Goal: Task Accomplishment & Management: Manage account settings

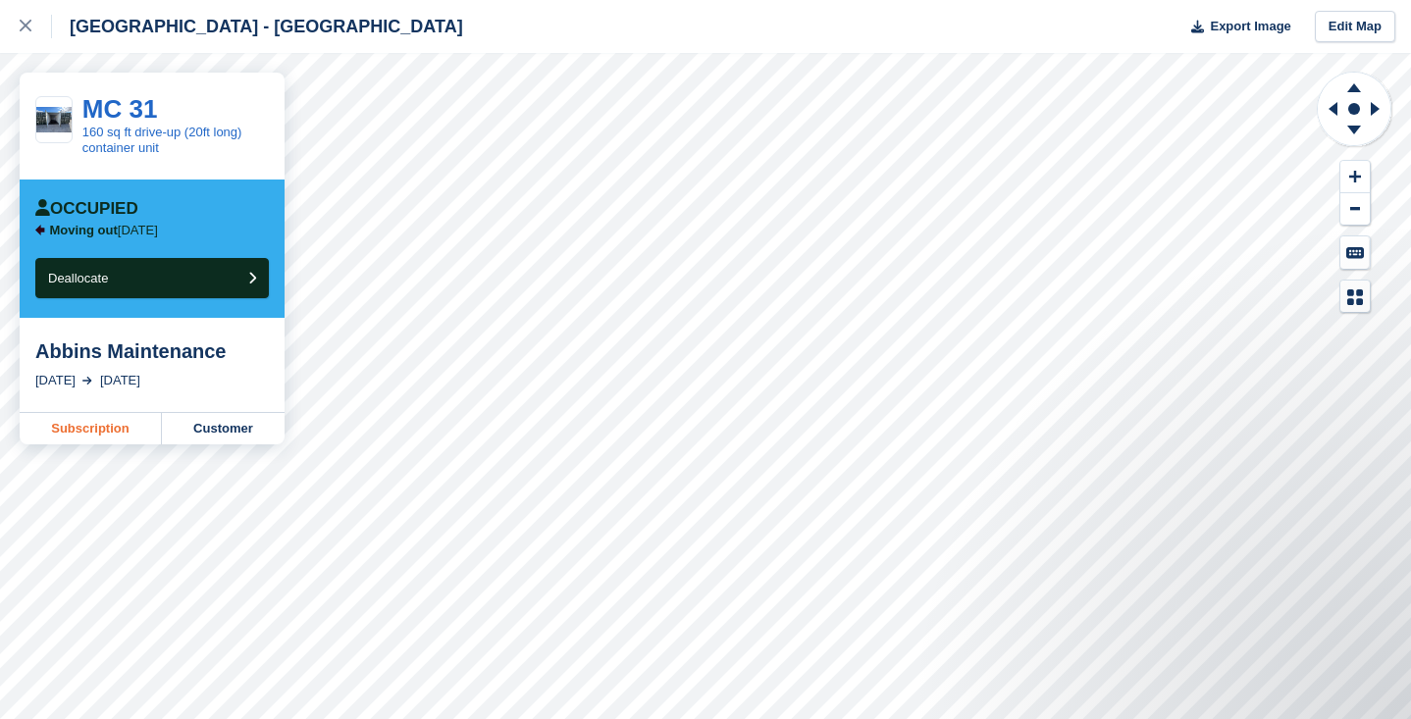
click at [101, 434] on link "Subscription" at bounding box center [91, 428] width 142 height 31
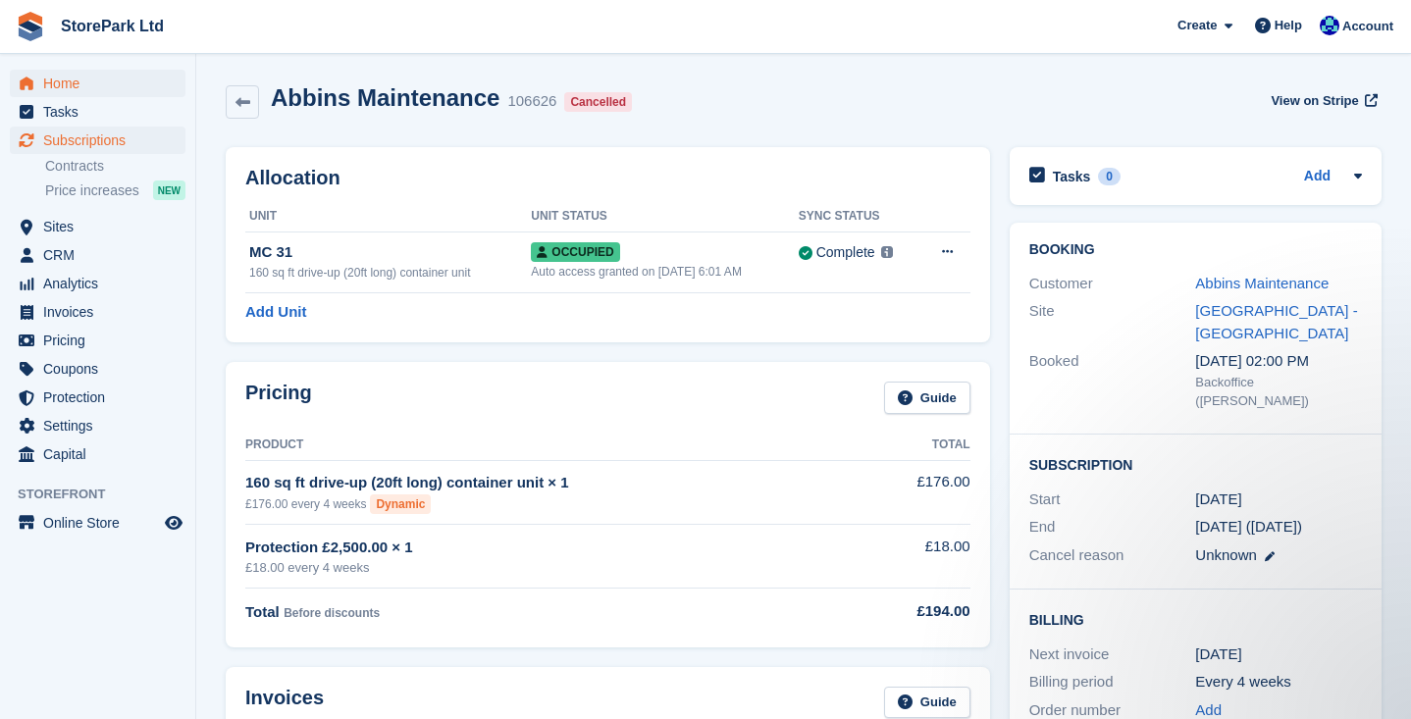
click at [79, 91] on span "Home" at bounding box center [102, 83] width 118 height 27
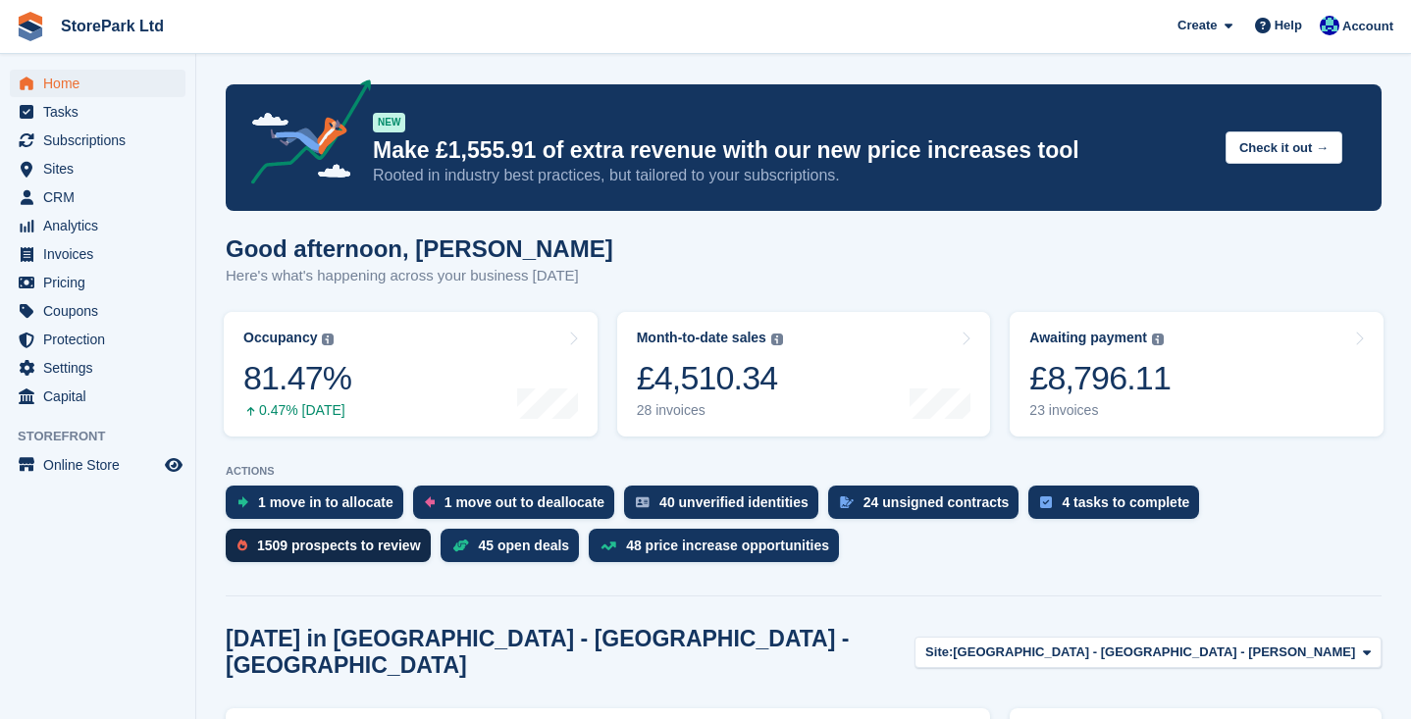
click at [348, 550] on div "1509 prospects to review" at bounding box center [339, 546] width 164 height 16
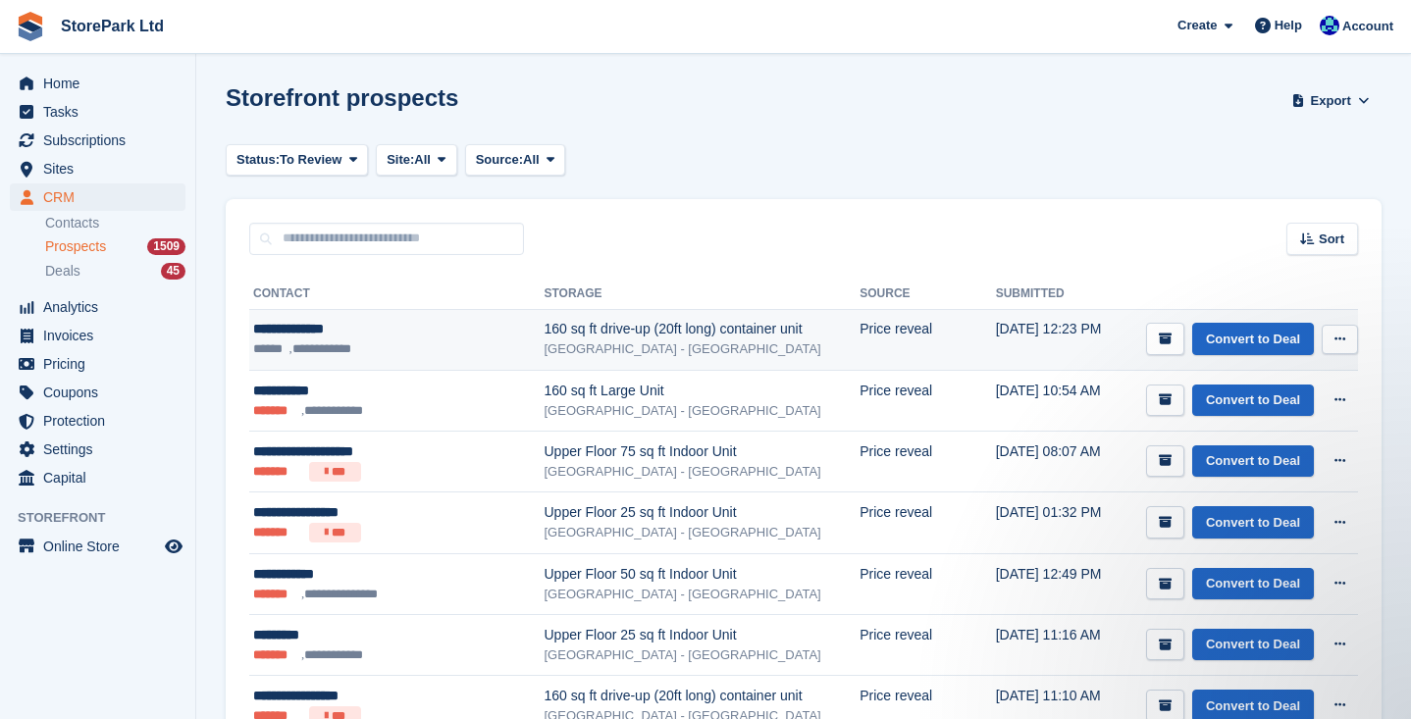
click at [433, 346] on ul "**********" at bounding box center [380, 348] width 255 height 19
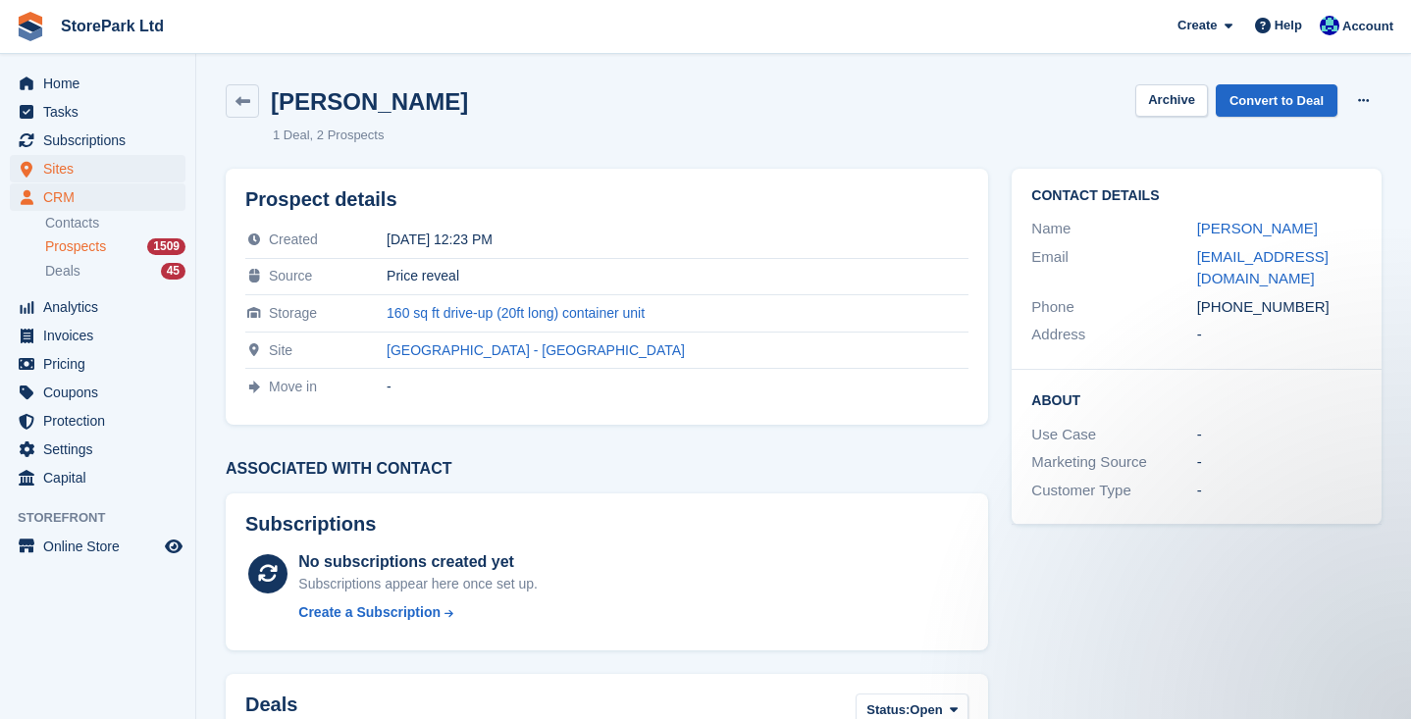
click at [90, 172] on span "Sites" at bounding box center [102, 168] width 118 height 27
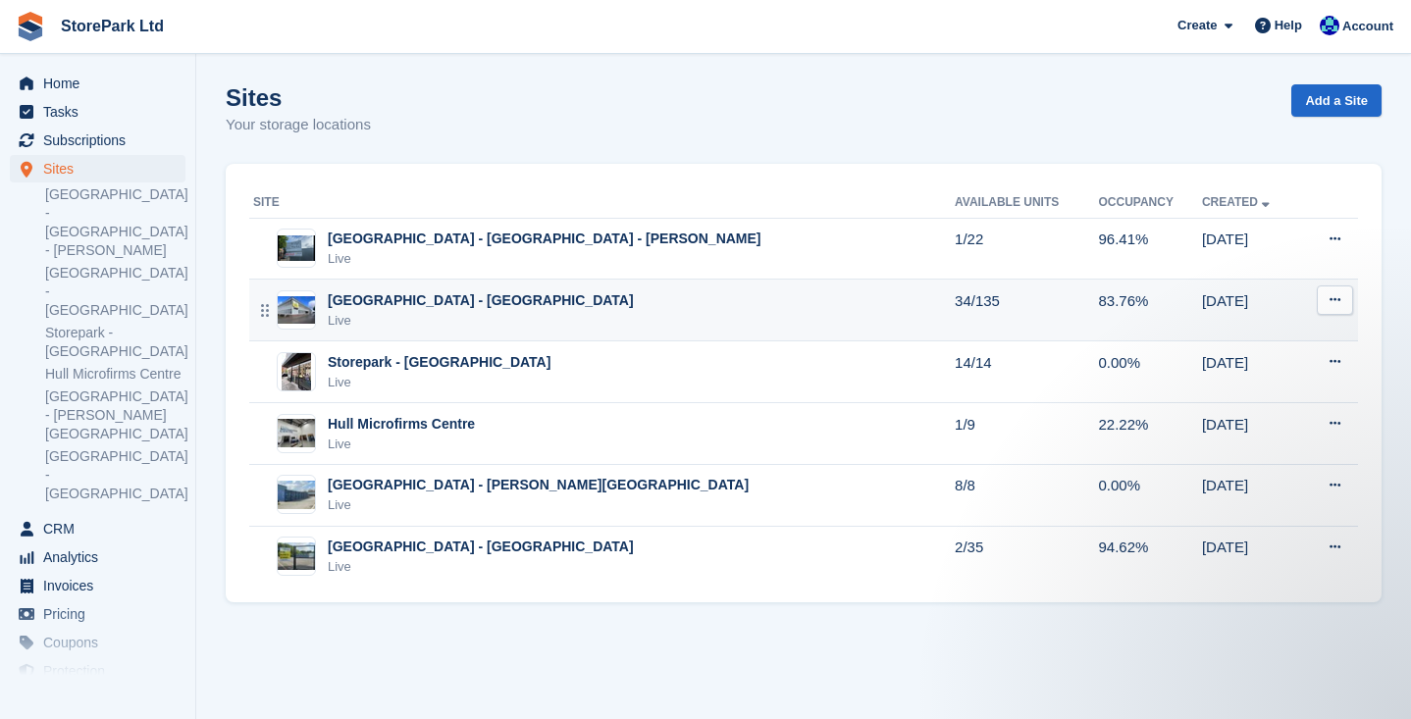
click at [526, 308] on div "[GEOGRAPHIC_DATA] - [GEOGRAPHIC_DATA]" at bounding box center [481, 300] width 306 height 21
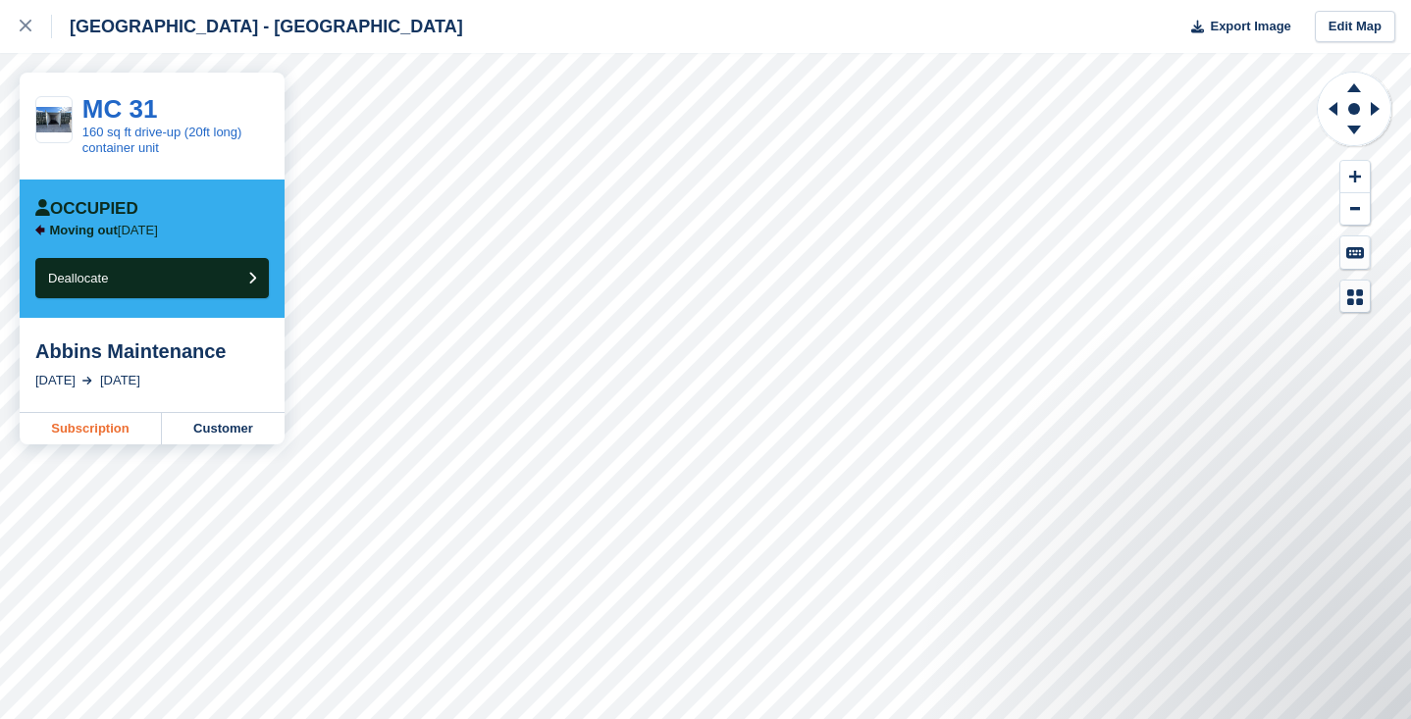
click at [114, 429] on link "Subscription" at bounding box center [91, 428] width 142 height 31
click at [612, 1] on div "Store Park - Hull East - Marfleet Avenue Export Image Edit Map" at bounding box center [705, 26] width 1411 height 53
